Goal: Task Accomplishment & Management: Manage account settings

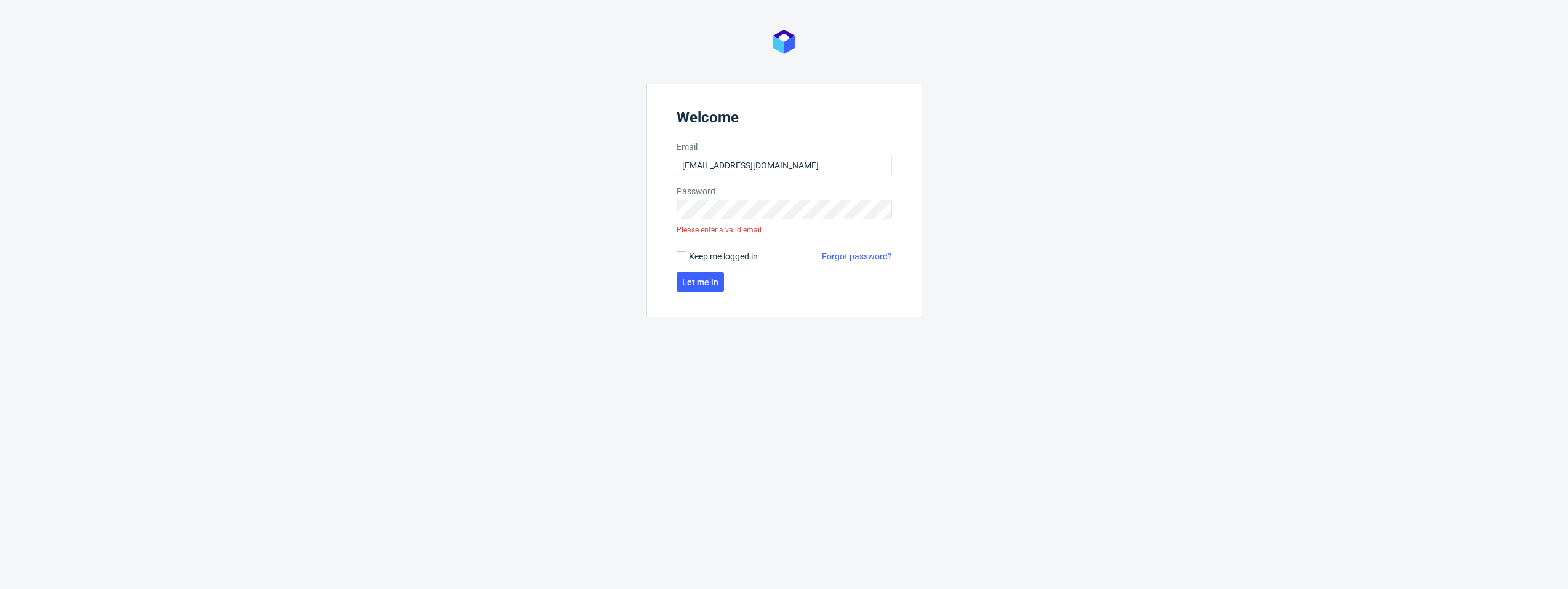
type input "[EMAIL_ADDRESS][DOMAIN_NAME]"
click at [755, 232] on span "Keep me logged in" at bounding box center [724, 236] width 69 height 13
click at [686, 232] on input "Keep me logged in" at bounding box center [681, 236] width 10 height 10
checkbox input "true"
click at [712, 267] on button "Let me in" at bounding box center [700, 261] width 47 height 20
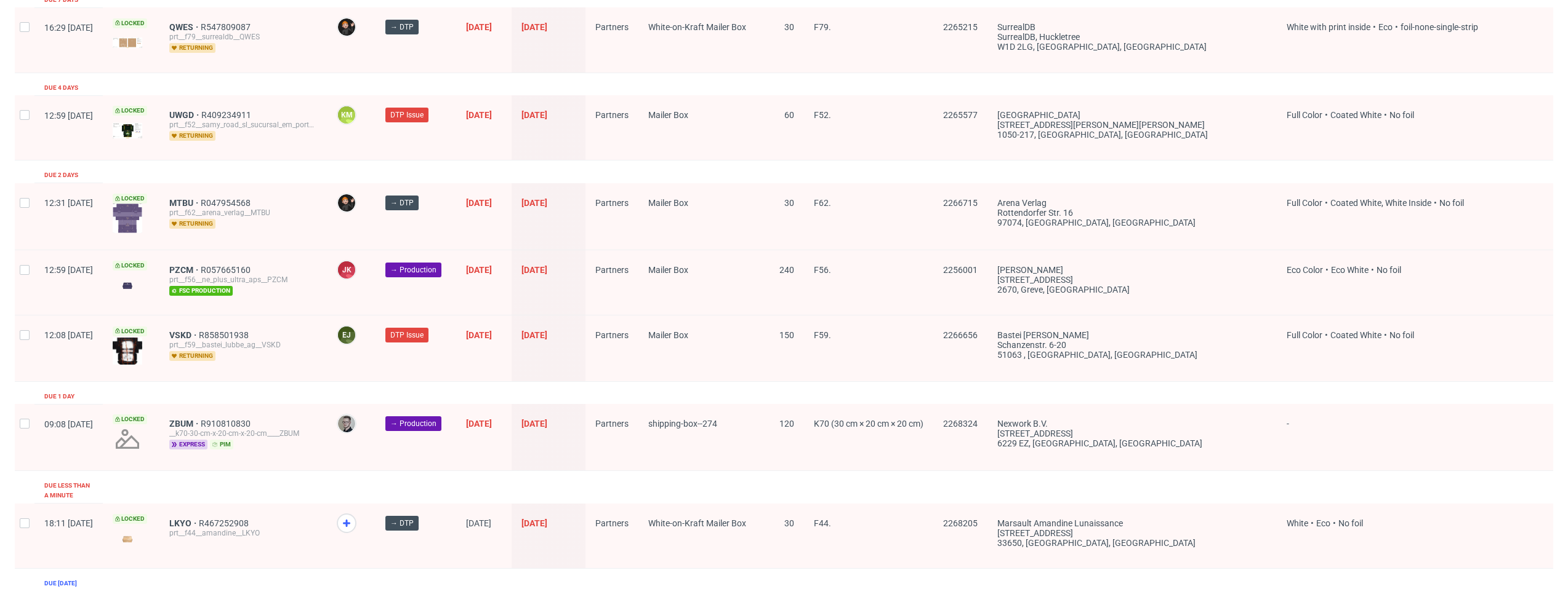
scroll to position [1919, 0]
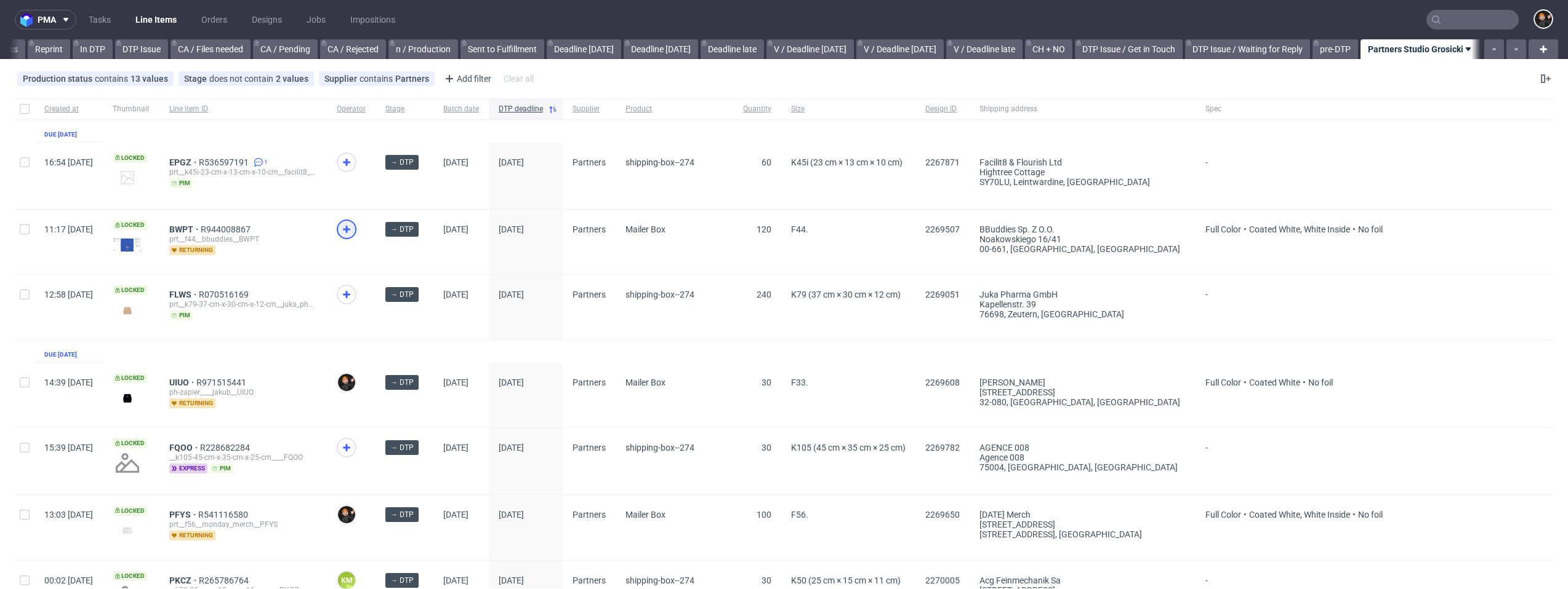
click at [354, 233] on icon at bounding box center [347, 229] width 15 height 15
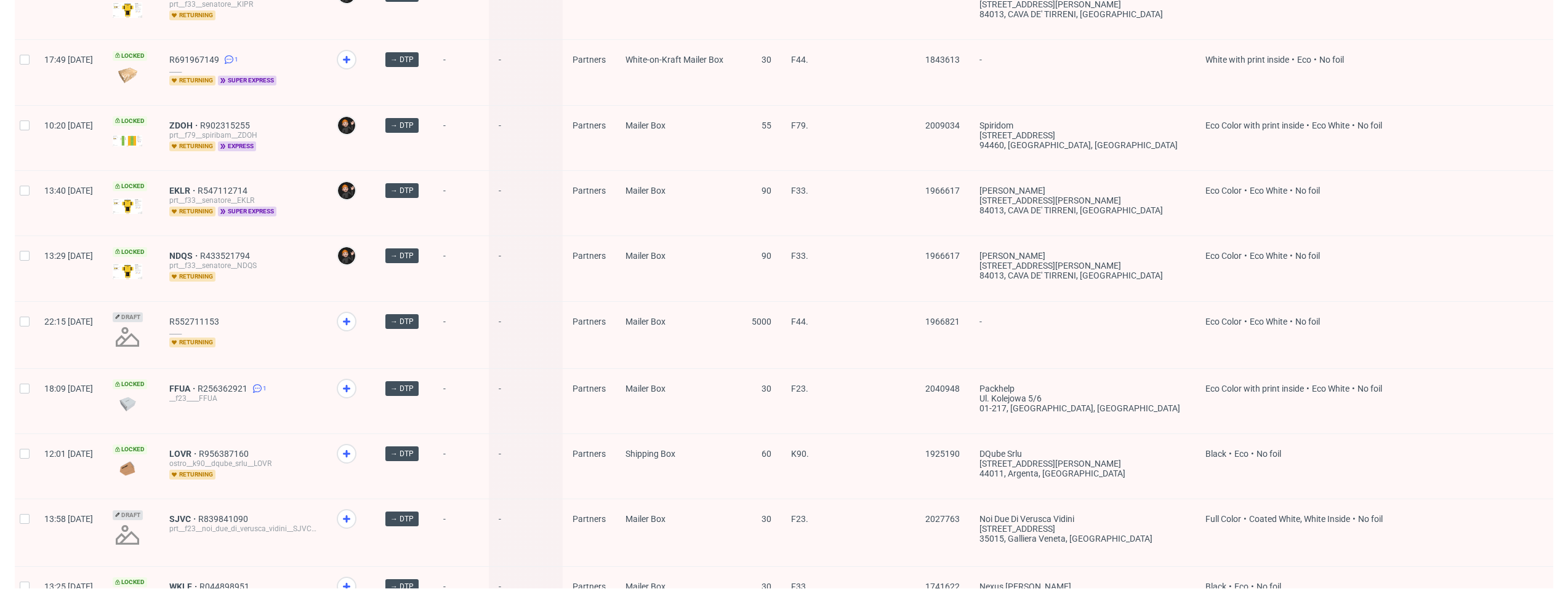
scroll to position [1612, 0]
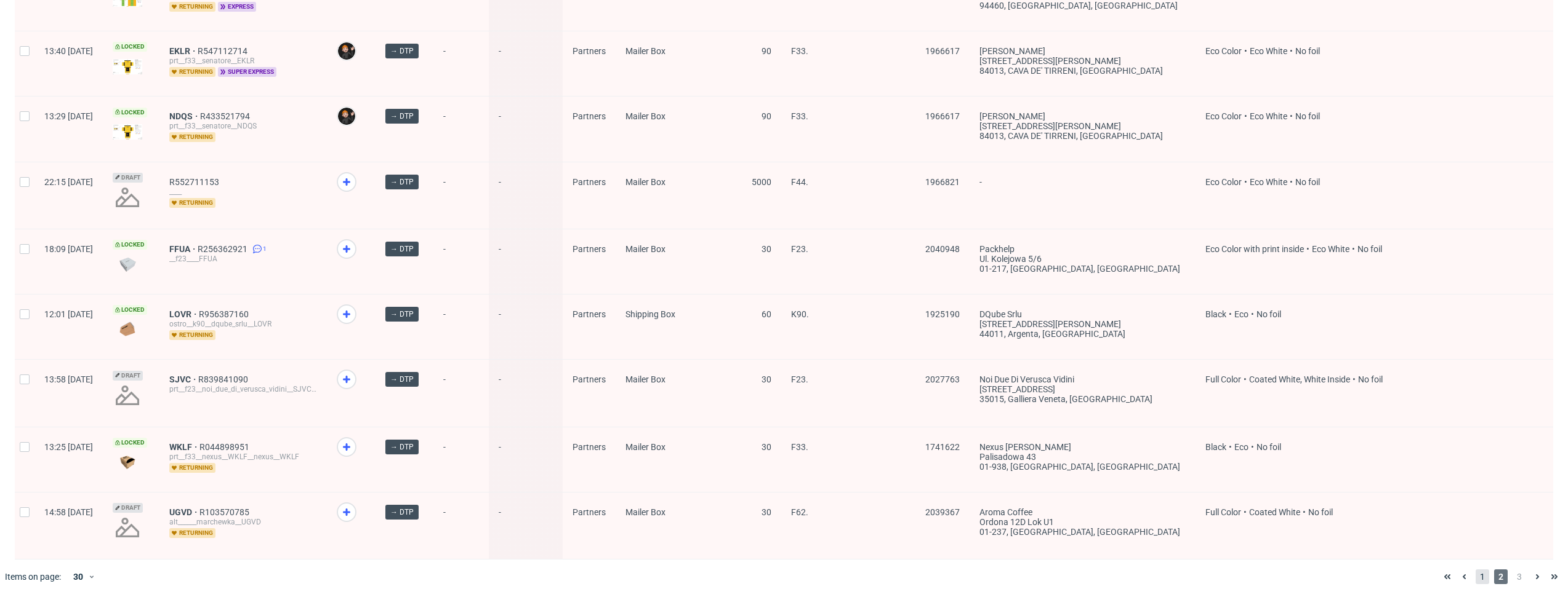
click at [1476, 569] on span "1" at bounding box center [1482, 576] width 13 height 15
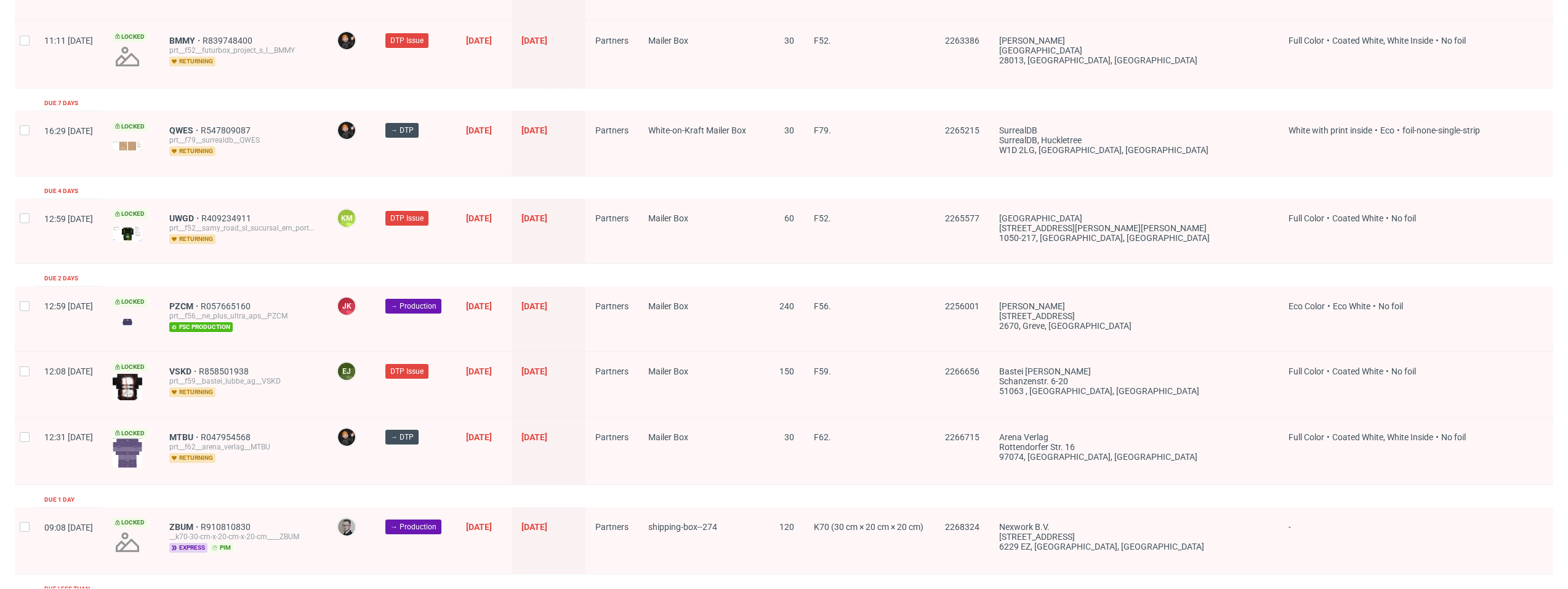
scroll to position [1921, 0]
